Goal: Task Accomplishment & Management: Manage account settings

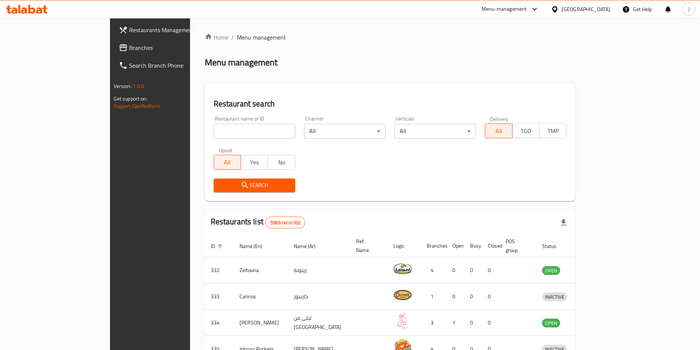
click at [234, 132] on input "search" at bounding box center [255, 131] width 82 height 15
type input "crust &"
click button "Search" at bounding box center [255, 185] width 82 height 14
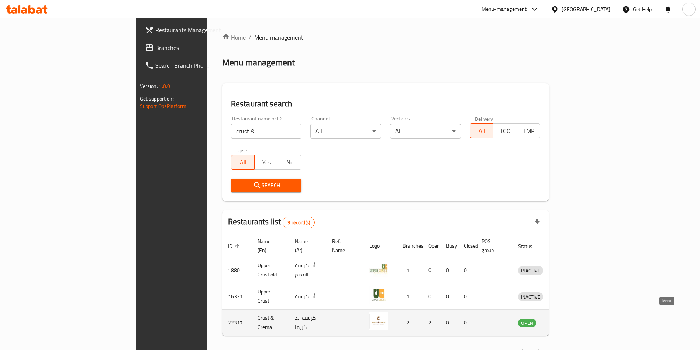
click at [567, 320] on icon "enhanced table" at bounding box center [562, 323] width 8 height 6
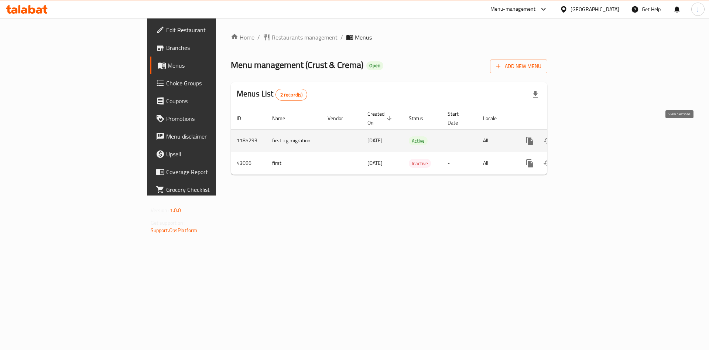
click at [587, 136] on icon "enhanced table" at bounding box center [582, 140] width 9 height 9
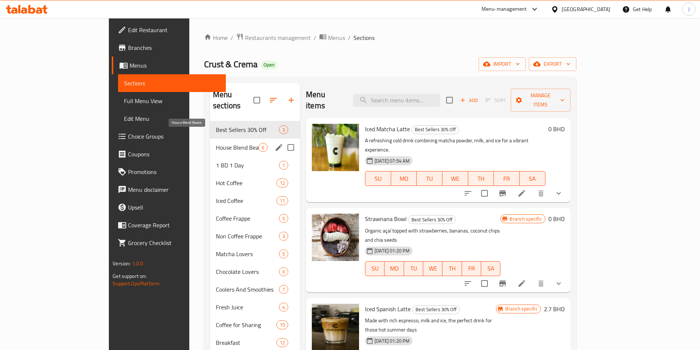
click at [216, 143] on span "House Blend Beans" at bounding box center [237, 147] width 42 height 9
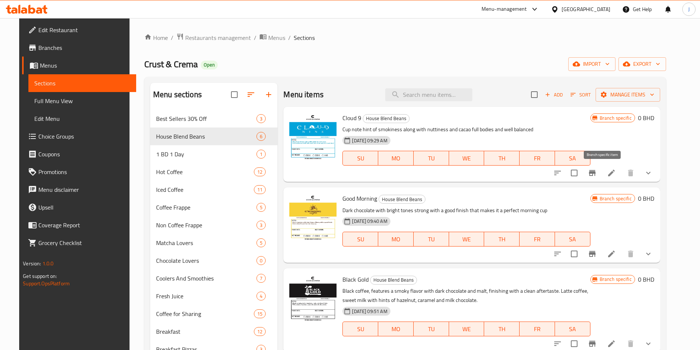
click at [597, 171] on icon "Branch-specific-item" at bounding box center [592, 172] width 9 height 9
click at [616, 173] on icon at bounding box center [611, 172] width 9 height 9
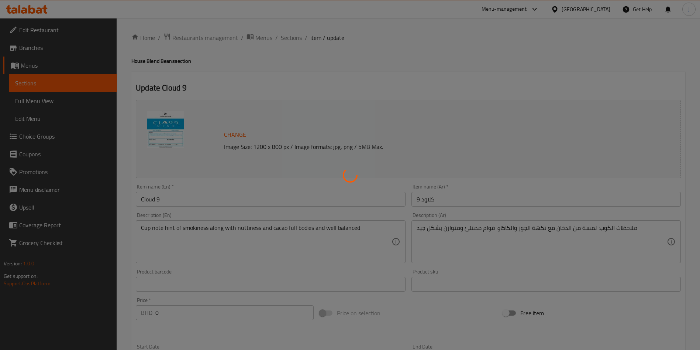
type input "حجم الطحن"
type input "1"
type input "حجم الطحن"
type input "1"
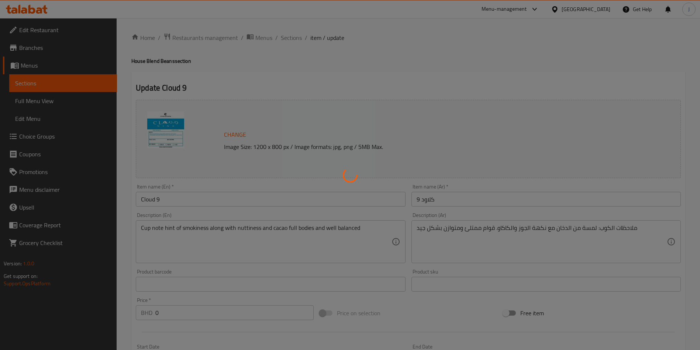
type input "1"
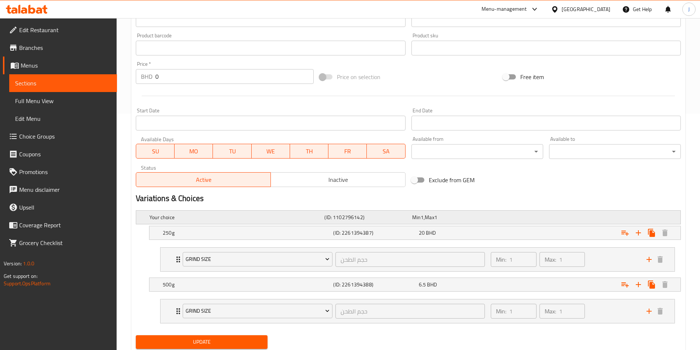
scroll to position [260, 0]
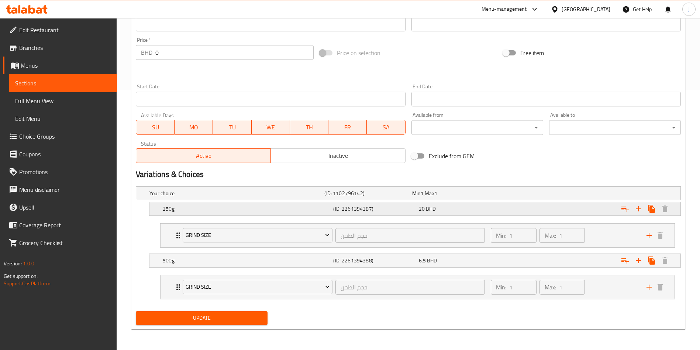
click at [304, 214] on div "250g (ID: 2261394387) 20 BHD" at bounding box center [417, 208] width 512 height 16
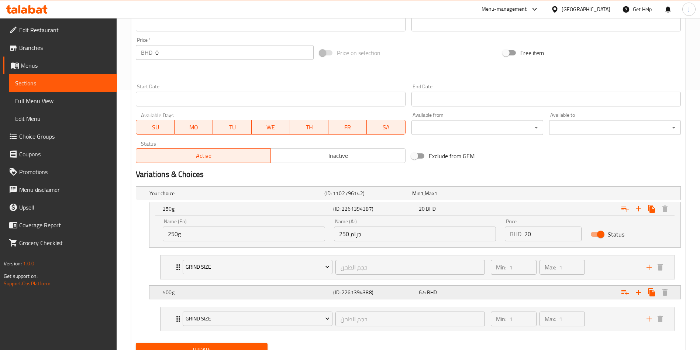
click at [167, 292] on h5 "500g" at bounding box center [247, 291] width 168 height 7
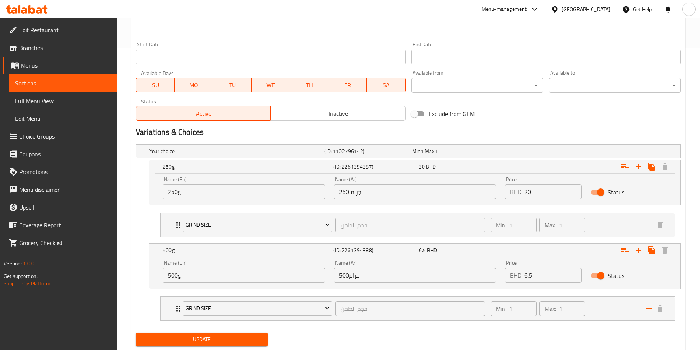
scroll to position [307, 0]
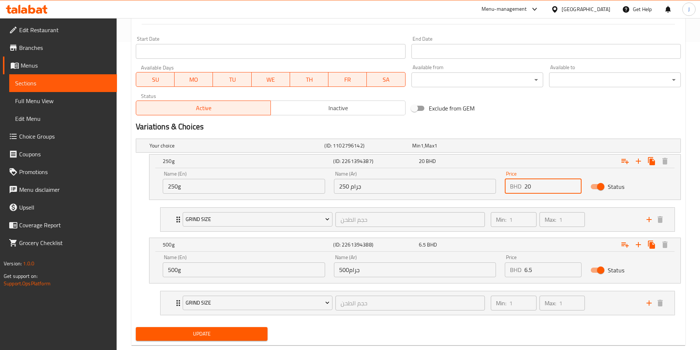
drag, startPoint x: 559, startPoint y: 187, endPoint x: 486, endPoint y: 184, distance: 72.8
click at [486, 184] on div "Name (En) 250g Name (En) Name (Ar) 250 جرام Name (Ar) Price BHD 20 Price Status" at bounding box center [414, 181] width 513 height 31
type input "6.5"
drag, startPoint x: 514, startPoint y: 273, endPoint x: 501, endPoint y: 275, distance: 13.0
click at [501, 276] on div "Price BHD 6.5 Price" at bounding box center [543, 265] width 86 height 31
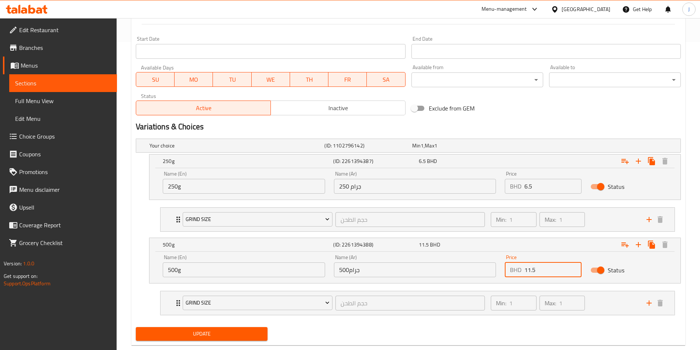
type input "11.5"
click at [222, 337] on span "Update" at bounding box center [202, 333] width 120 height 9
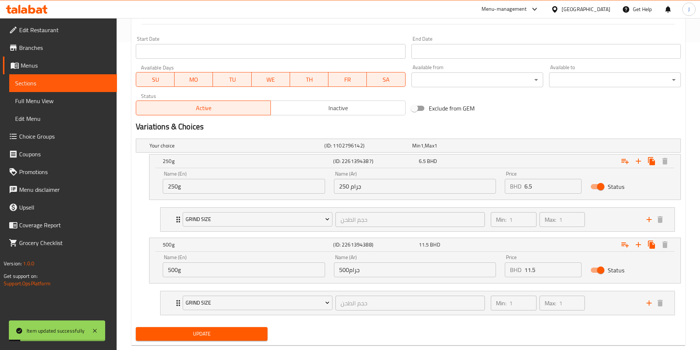
click at [227, 330] on span "Update" at bounding box center [202, 333] width 120 height 9
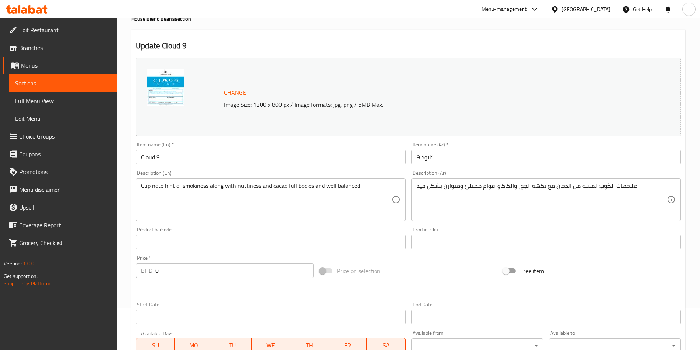
scroll to position [0, 0]
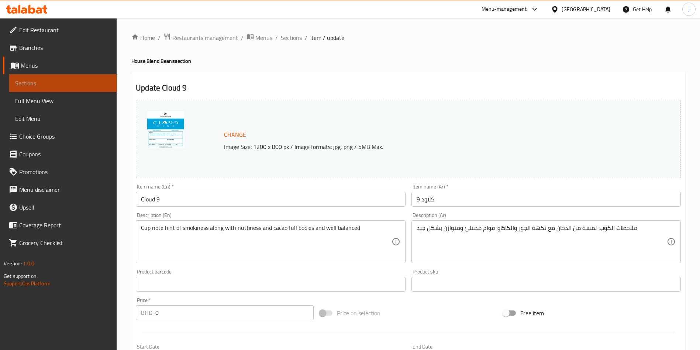
drag, startPoint x: 61, startPoint y: 75, endPoint x: 65, endPoint y: 79, distance: 5.5
click at [62, 75] on link "Sections" at bounding box center [63, 83] width 108 height 18
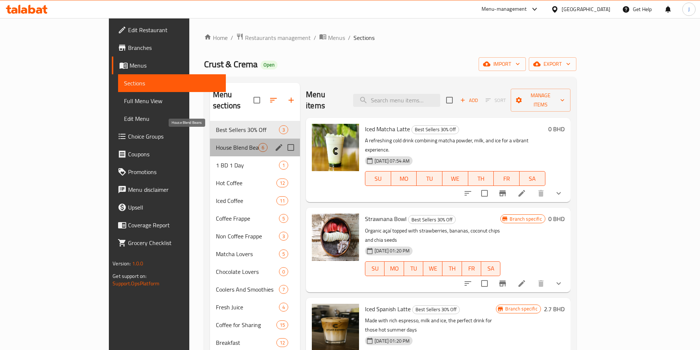
click at [216, 143] on span "House Blend Beans" at bounding box center [237, 147] width 42 height 9
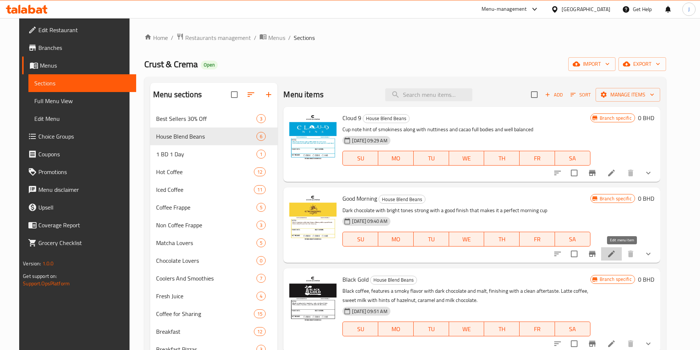
click at [616, 255] on icon at bounding box center [611, 253] width 9 height 9
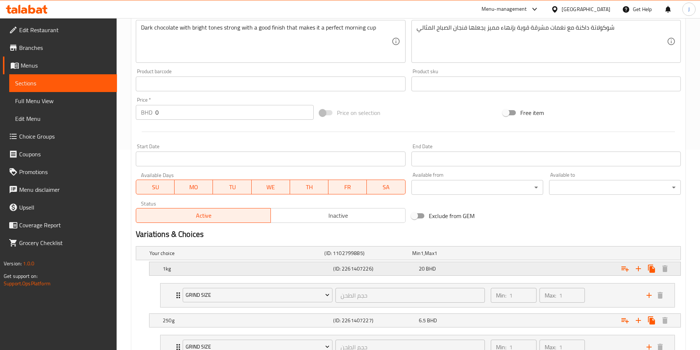
scroll to position [260, 0]
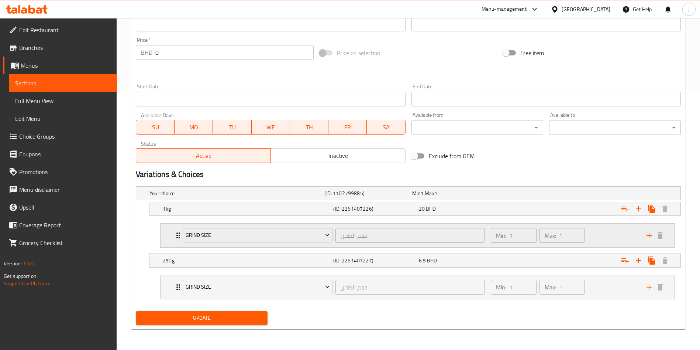
click at [172, 234] on div "Grind Size حجم الطحن ​ Min: 1 ​ Max: 1 ​" at bounding box center [418, 235] width 514 height 24
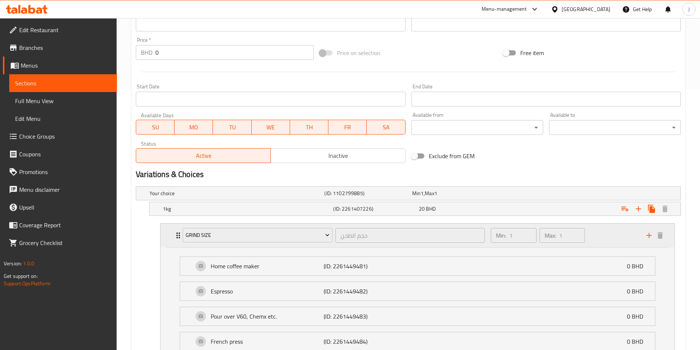
click at [174, 235] on icon "Expand" at bounding box center [178, 235] width 9 height 9
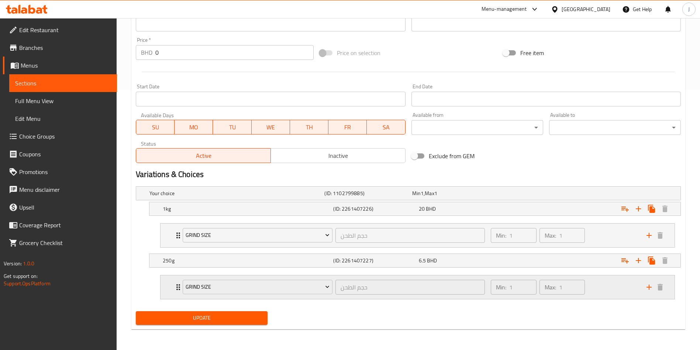
click at [172, 288] on div "Grind Size حجم الطحن ​ Min: 1 ​ Max: 1 ​" at bounding box center [418, 287] width 514 height 24
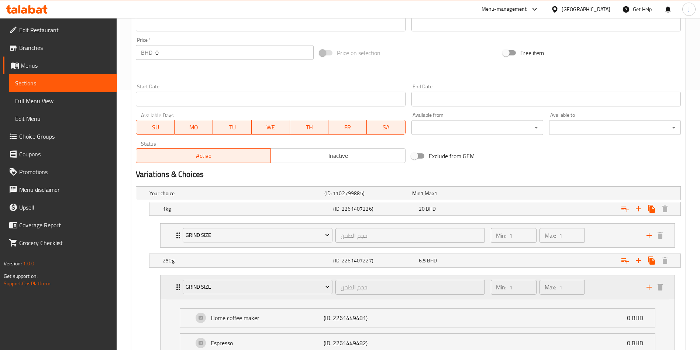
click at [172, 285] on div "Grind Size حجم الطحن ​ Min: 1 ​ Max: 1 ​" at bounding box center [418, 287] width 514 height 24
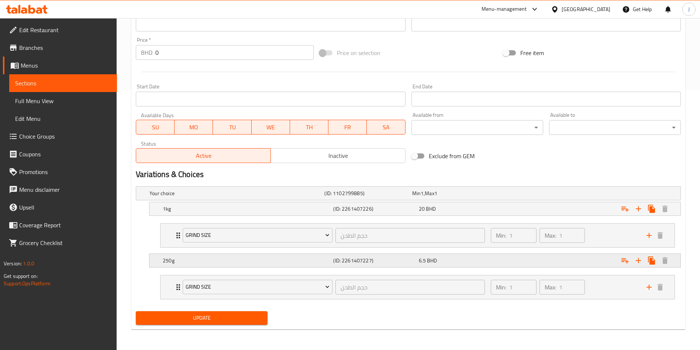
click at [215, 259] on h5 "250g" at bounding box center [247, 260] width 168 height 7
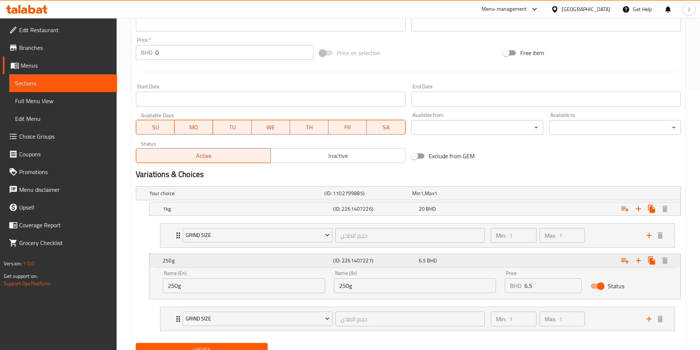
scroll to position [292, 0]
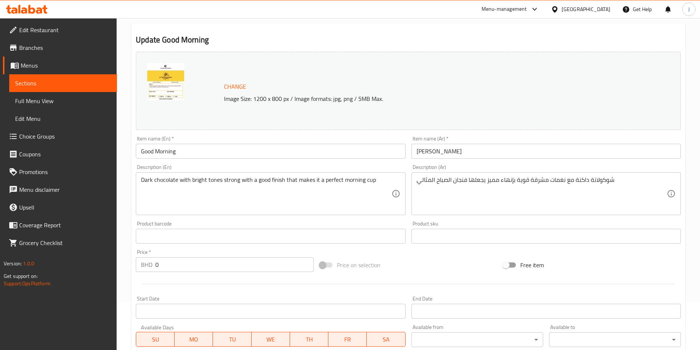
click at [62, 82] on span "Sections" at bounding box center [63, 83] width 96 height 9
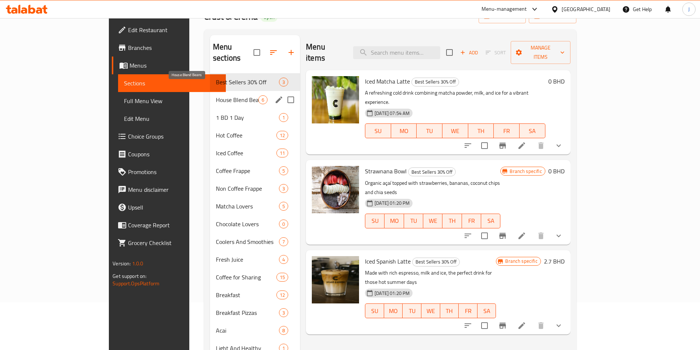
click at [216, 95] on span "House Blend Beans" at bounding box center [237, 99] width 42 height 9
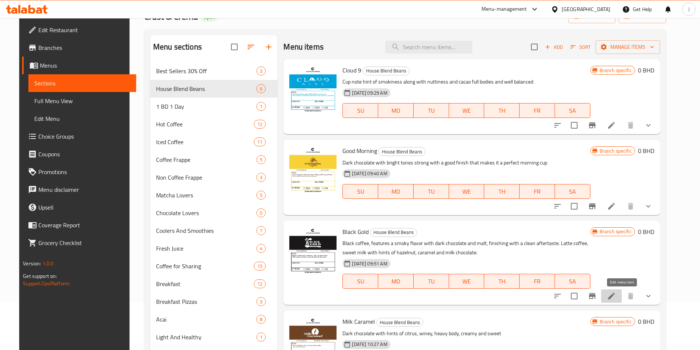
click at [615, 297] on icon at bounding box center [611, 295] width 7 height 7
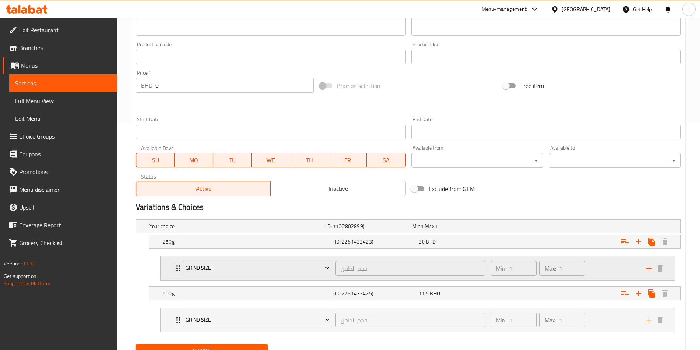
scroll to position [229, 0]
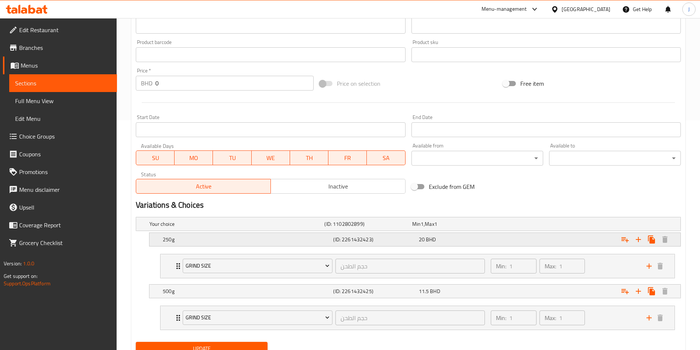
click at [155, 242] on div "250g (ID: 2261432423) 20 BHD" at bounding box center [414, 239] width 531 height 13
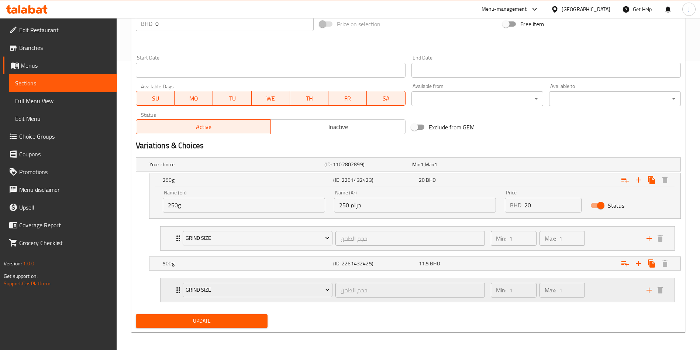
scroll to position [290, 0]
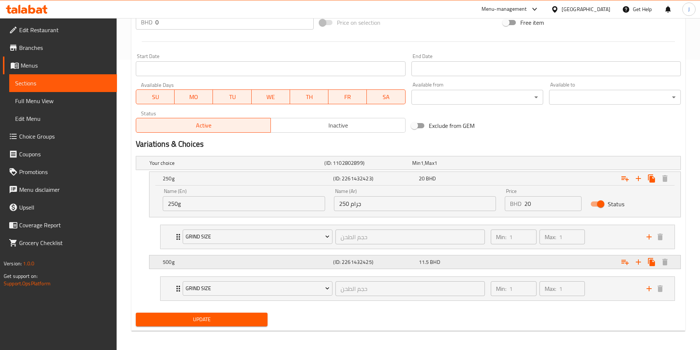
click at [161, 266] on div "500g" at bounding box center [246, 262] width 171 height 10
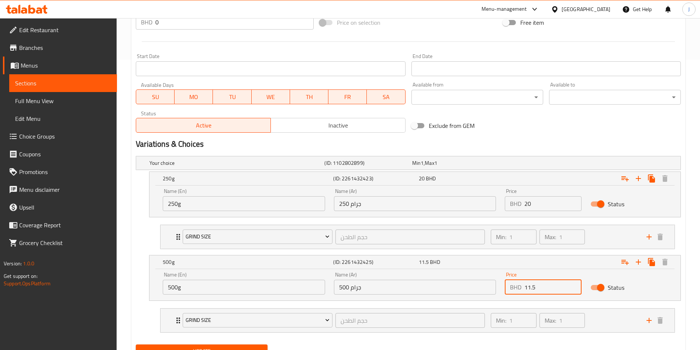
drag, startPoint x: 504, startPoint y: 286, endPoint x: 498, endPoint y: 287, distance: 5.6
click at [498, 287] on div "Name (En) 500g Name (En) Name (Ar) 500 جرام Name (Ar) Price BHD 11.5 Price Stat…" at bounding box center [414, 282] width 513 height 31
type input "11.5"
drag, startPoint x: 529, startPoint y: 205, endPoint x: 511, endPoint y: 208, distance: 18.0
click at [511, 208] on div "BHD 20 Price" at bounding box center [543, 203] width 77 height 15
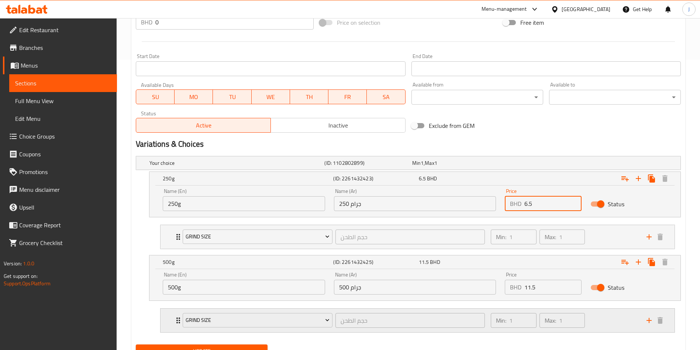
scroll to position [323, 0]
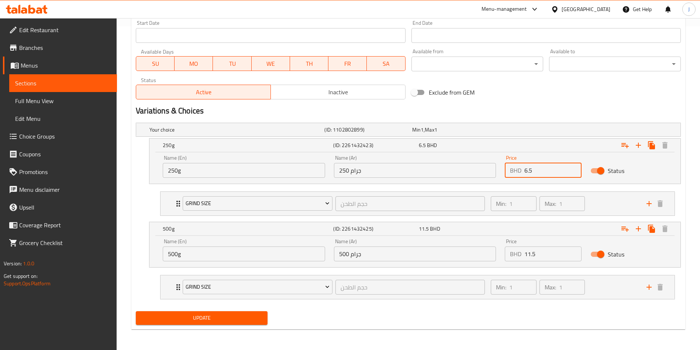
type input "6.5"
click at [222, 317] on span "Update" at bounding box center [202, 317] width 120 height 9
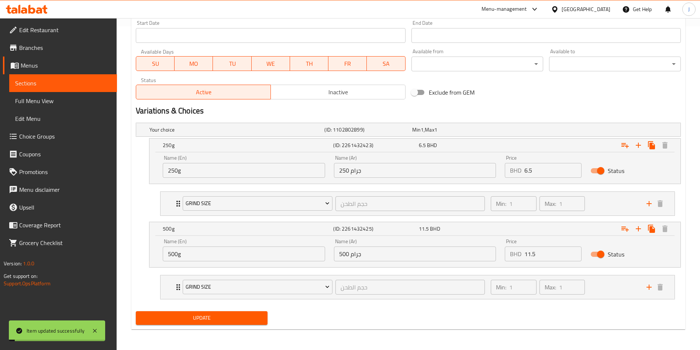
click at [42, 122] on span "Edit Menu" at bounding box center [63, 118] width 96 height 9
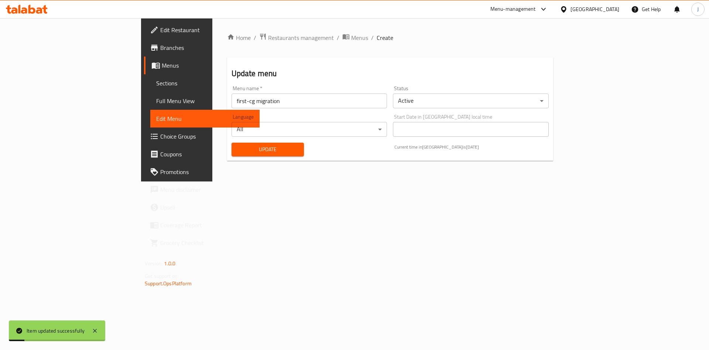
click at [237, 147] on span "Update" at bounding box center [267, 149] width 61 height 9
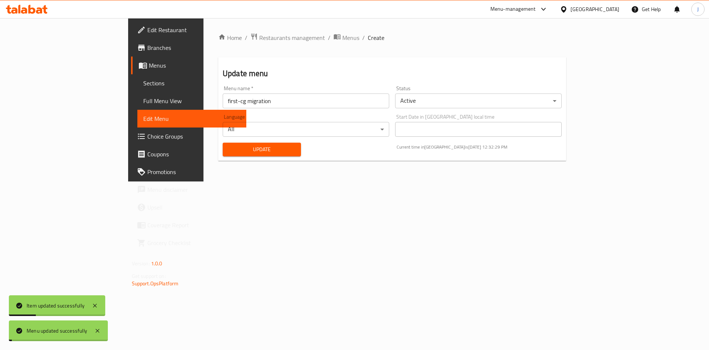
click at [228, 146] on span "Update" at bounding box center [261, 149] width 66 height 9
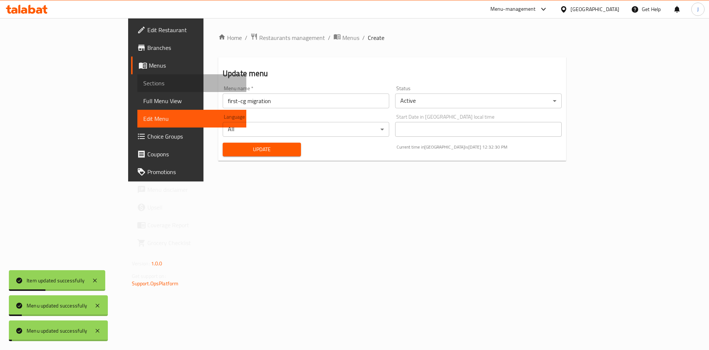
click at [143, 85] on span "Sections" at bounding box center [191, 83] width 97 height 9
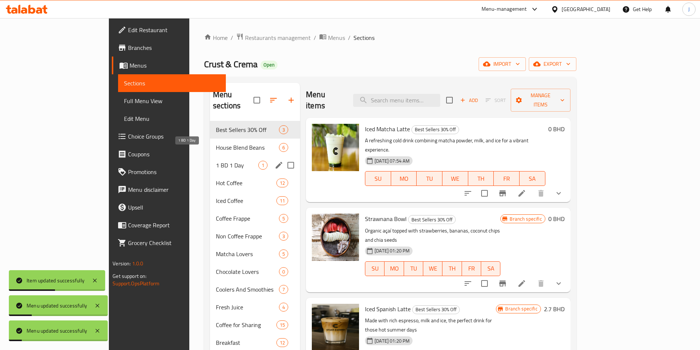
click at [210, 140] on div "House Blend Beans 6" at bounding box center [255, 147] width 90 height 18
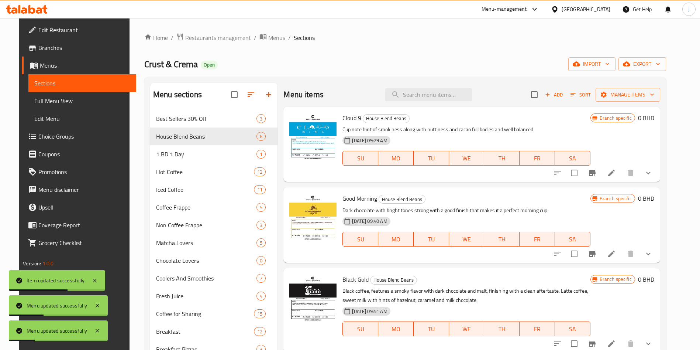
scroll to position [3, 0]
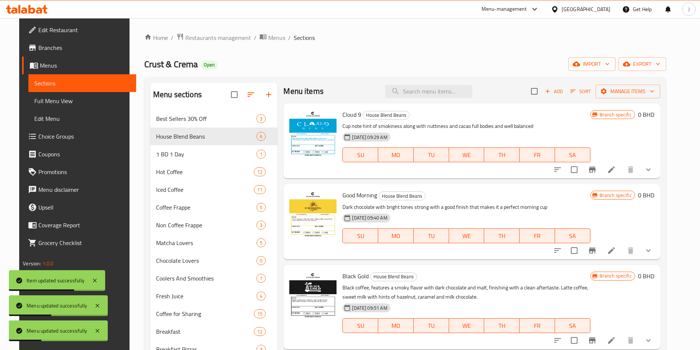
click at [653, 250] on icon "show more" at bounding box center [648, 250] width 9 height 9
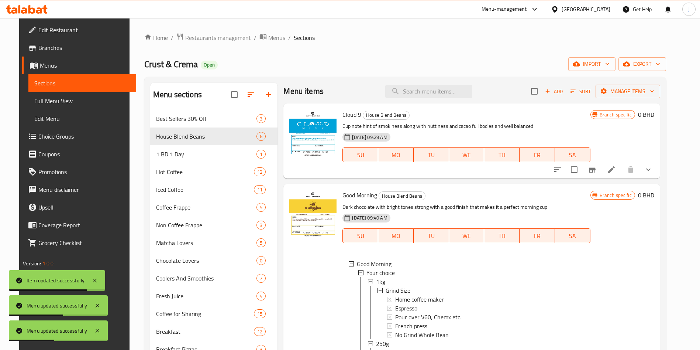
scroll to position [77, 0]
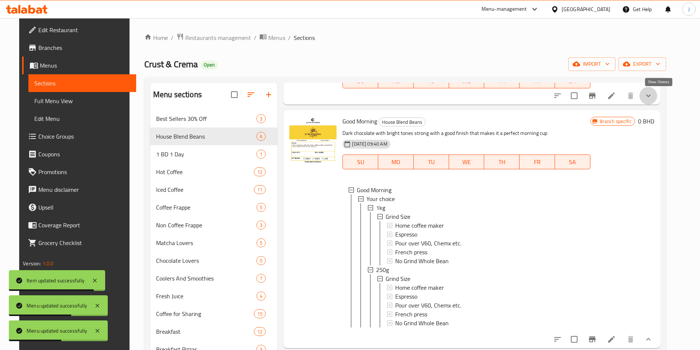
click at [653, 94] on icon "show more" at bounding box center [648, 95] width 9 height 9
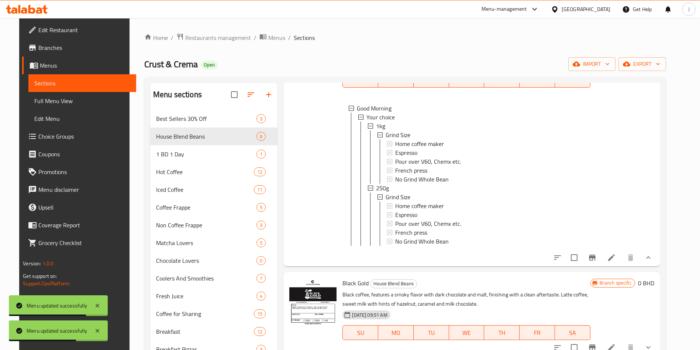
scroll to position [345, 0]
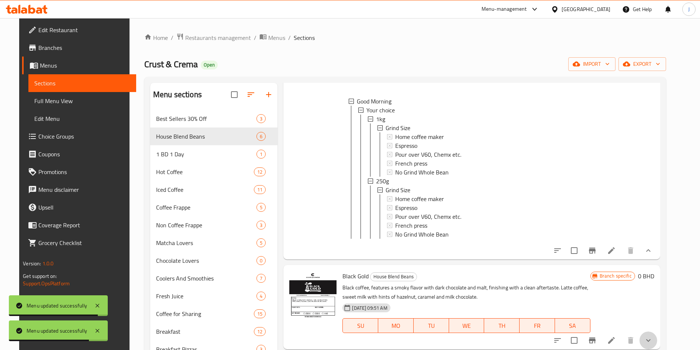
click at [653, 338] on icon "show more" at bounding box center [648, 339] width 9 height 9
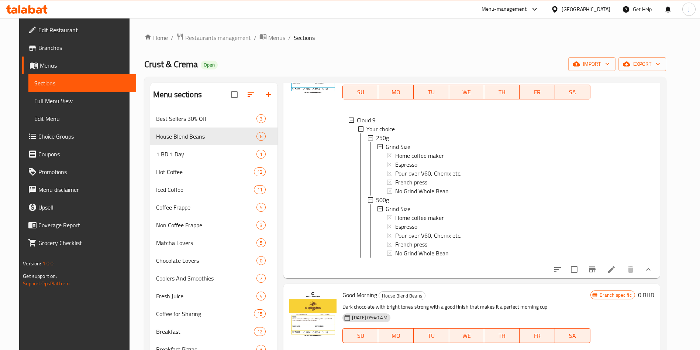
scroll to position [0, 0]
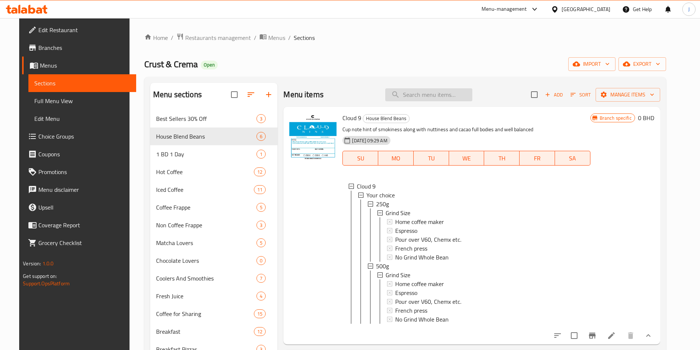
click at [422, 93] on input "search" at bounding box center [428, 94] width 87 height 13
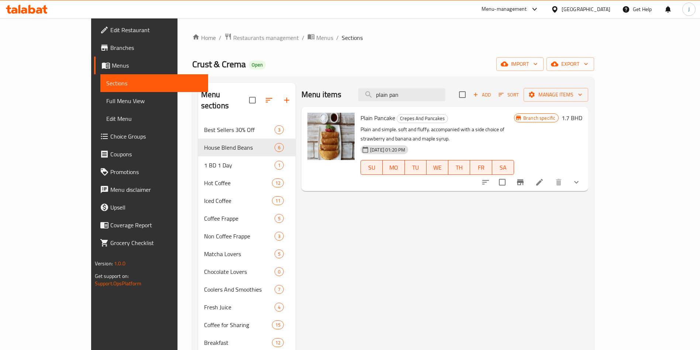
type input "plain pan"
click at [544, 178] on icon at bounding box center [539, 182] width 9 height 9
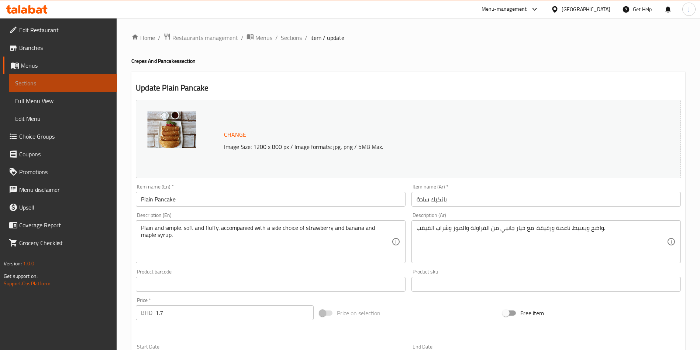
click at [50, 78] on link "Sections" at bounding box center [63, 83] width 108 height 18
